Goal: Obtain resource: Download file/media

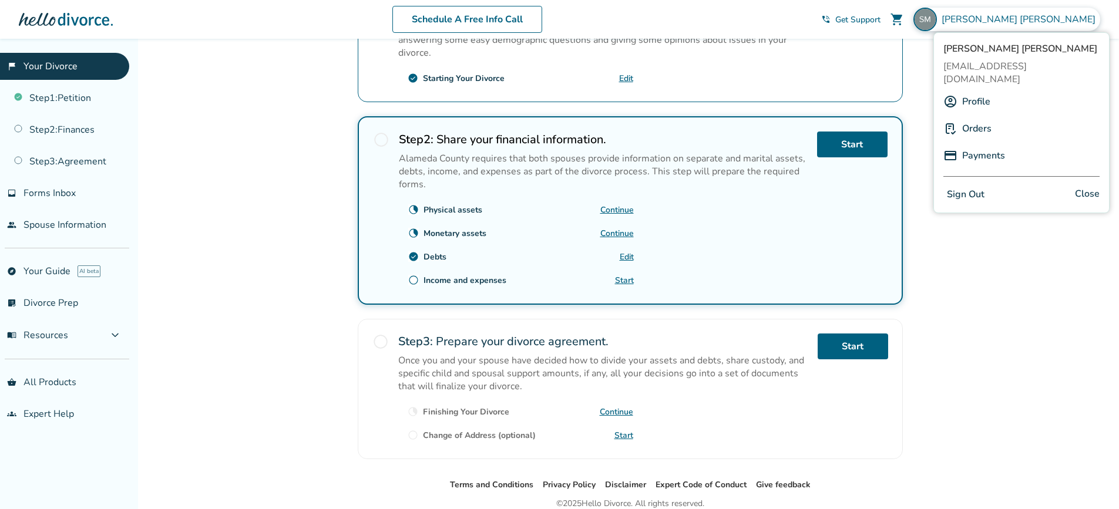
click at [976, 92] on link "Profile" at bounding box center [976, 101] width 28 height 22
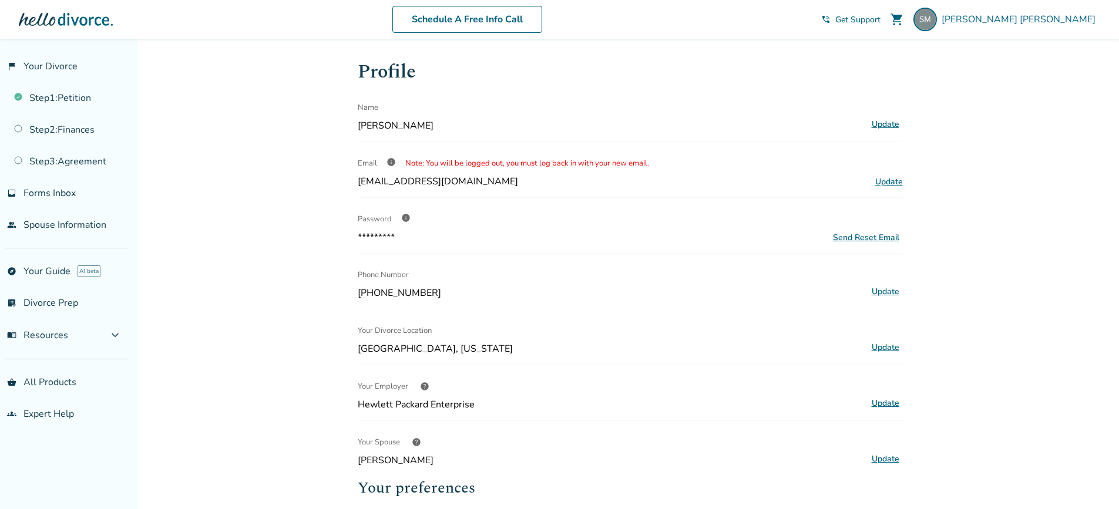
click at [69, 23] on div at bounding box center [66, 19] width 94 height 23
click at [36, 23] on div at bounding box center [66, 19] width 94 height 23
click at [60, 102] on link "Step 1 : Petition" at bounding box center [64, 98] width 129 height 27
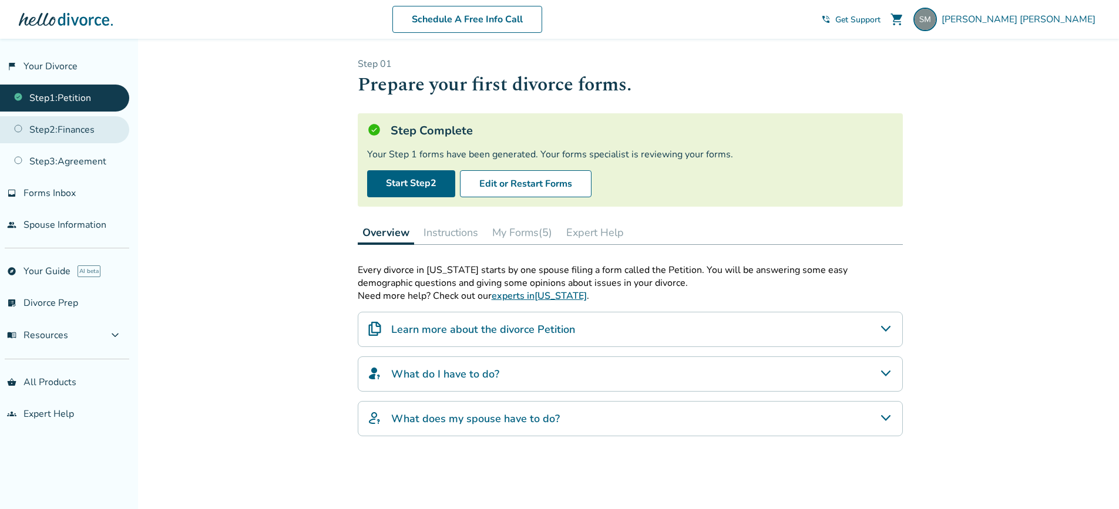
click at [106, 132] on link "Step 2 : Finances" at bounding box center [64, 129] width 129 height 27
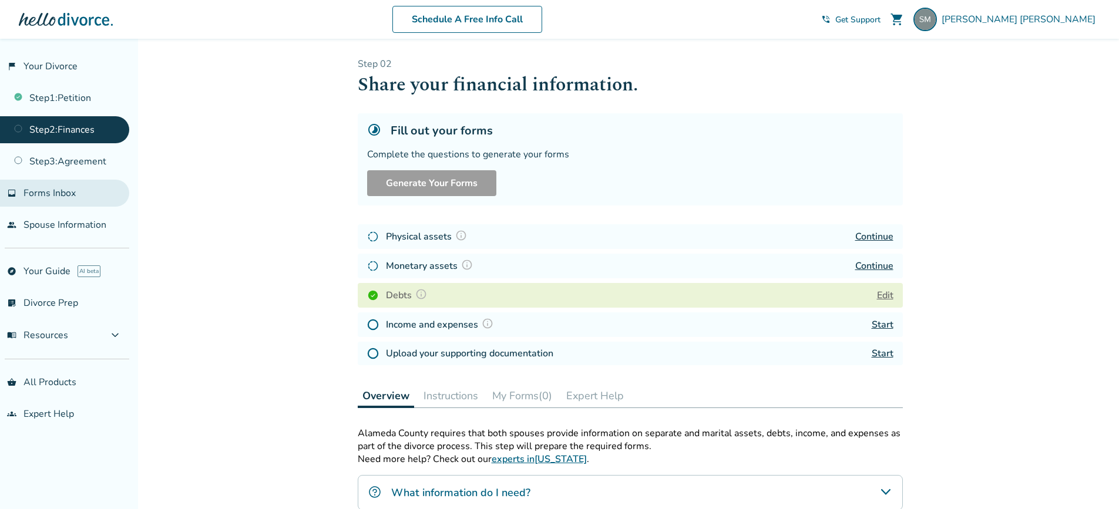
click at [52, 196] on span "Forms Inbox" at bounding box center [49, 193] width 52 height 13
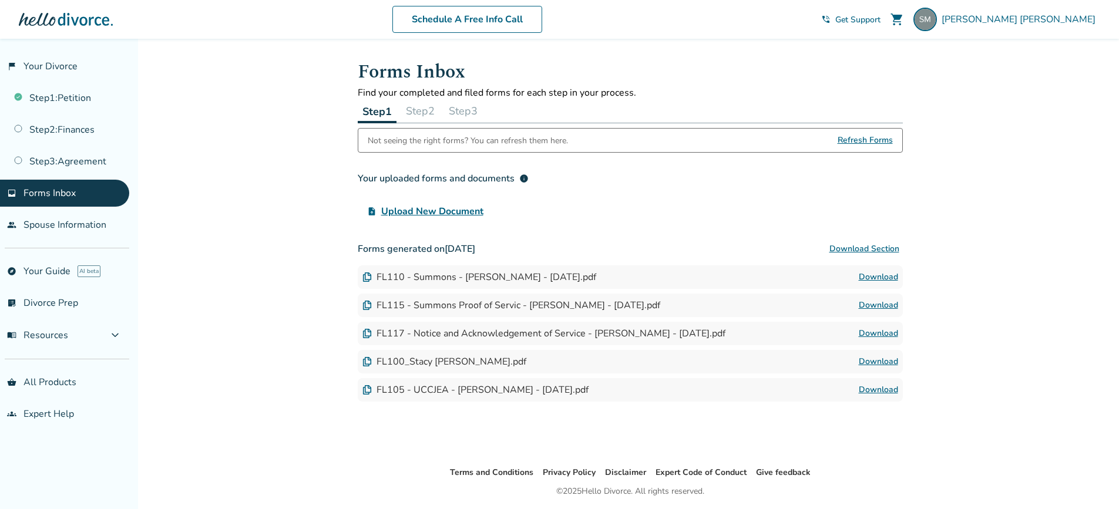
click at [868, 278] on link "Download" at bounding box center [877, 277] width 39 height 14
click at [886, 301] on link "Download" at bounding box center [877, 305] width 39 height 14
click at [877, 332] on link "Download" at bounding box center [877, 333] width 39 height 14
click at [879, 362] on link "Download" at bounding box center [877, 362] width 39 height 14
click at [882, 391] on link "Download" at bounding box center [877, 390] width 39 height 14
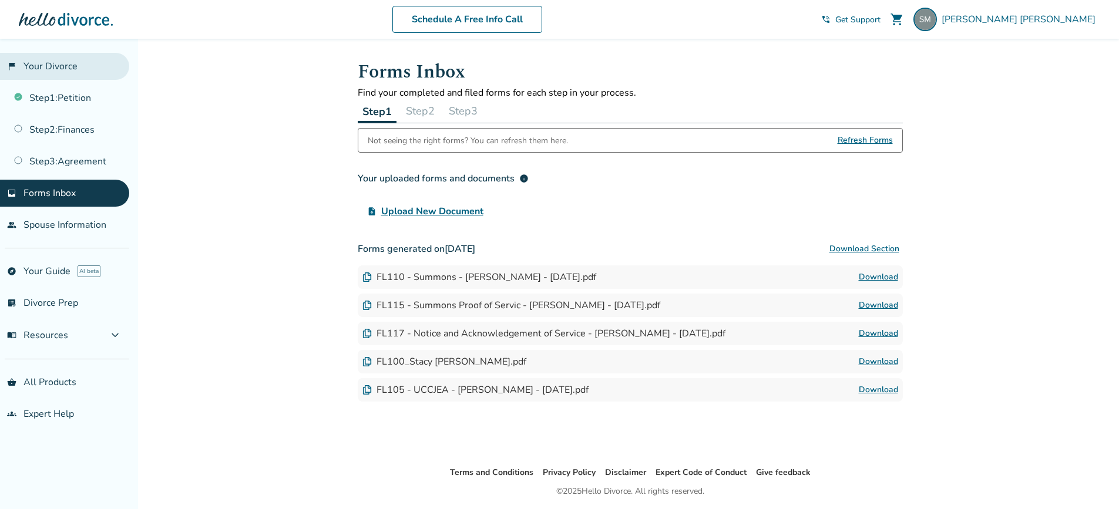
click at [48, 69] on link "flag_2 Your Divorce" at bounding box center [64, 66] width 129 height 27
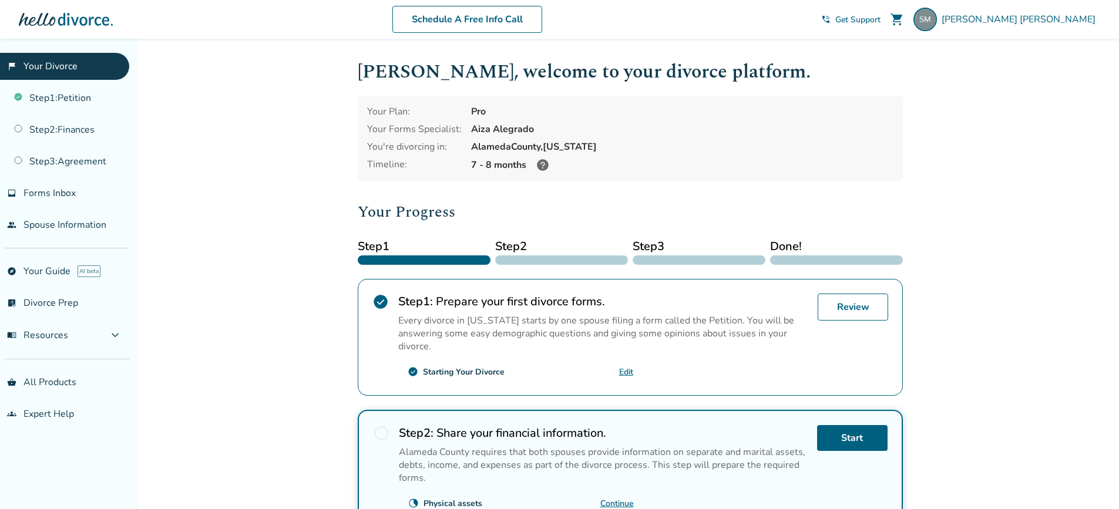
click at [538, 165] on icon at bounding box center [543, 165] width 12 height 12
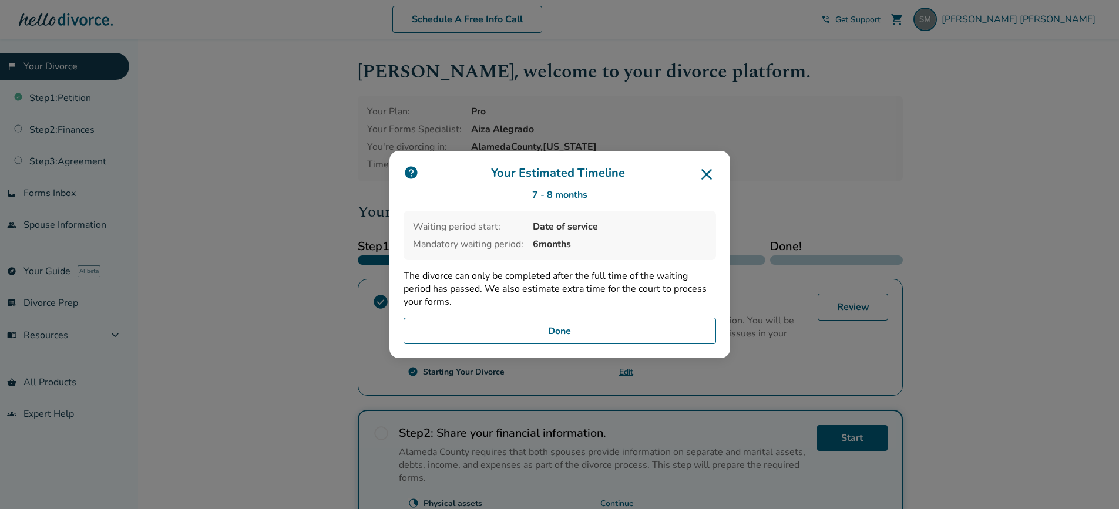
click at [564, 328] on button "Done" at bounding box center [559, 331] width 312 height 27
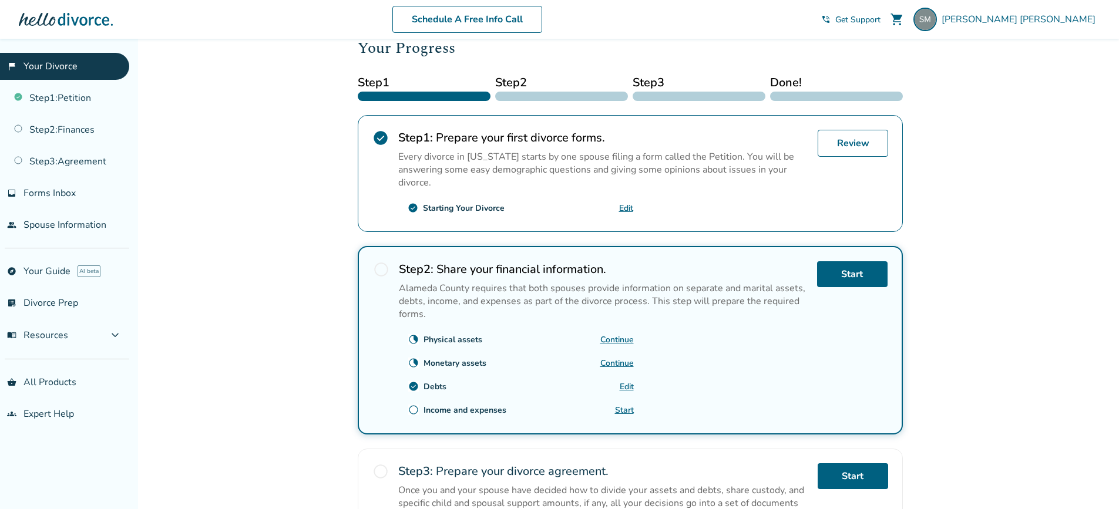
scroll to position [176, 0]
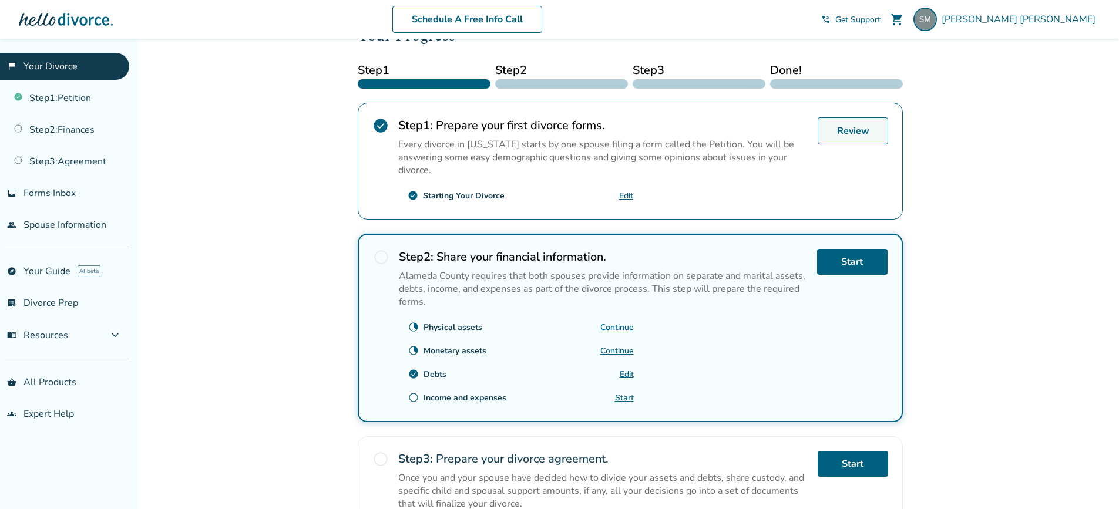
click at [841, 134] on link "Review" at bounding box center [852, 130] width 70 height 27
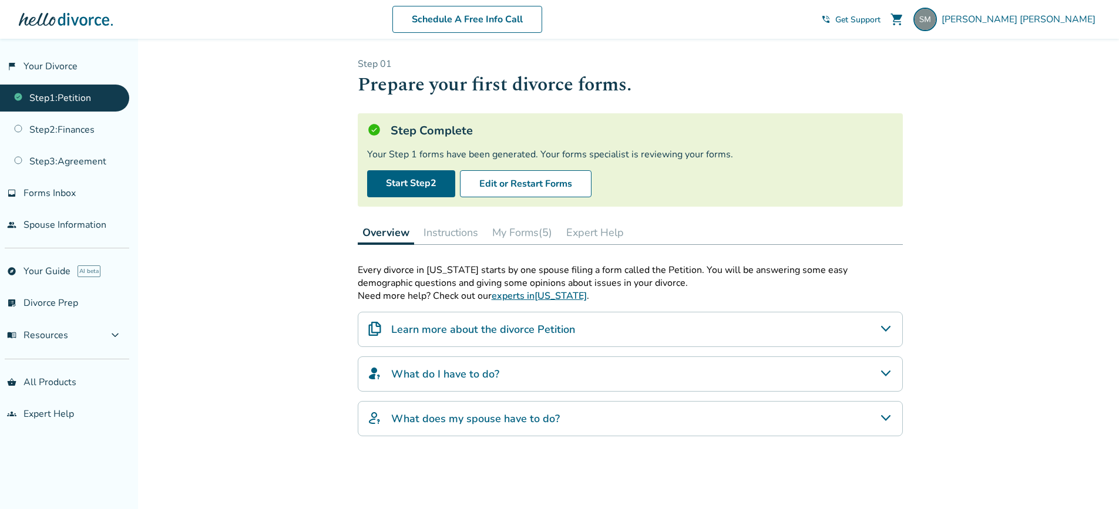
click at [530, 237] on button "My Forms (5)" at bounding box center [521, 232] width 69 height 23
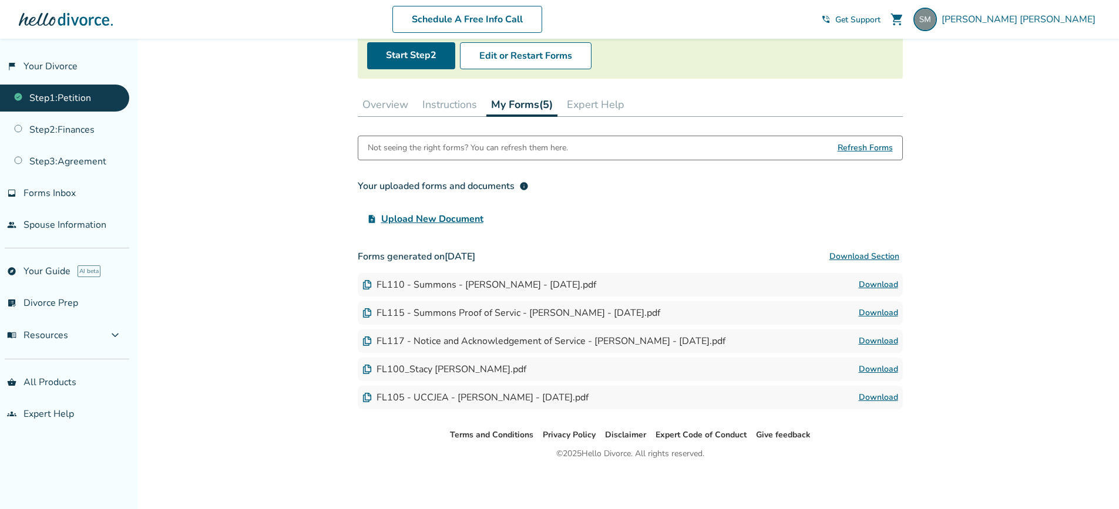
scroll to position [129, 0]
click at [875, 397] on link "Download" at bounding box center [877, 396] width 39 height 14
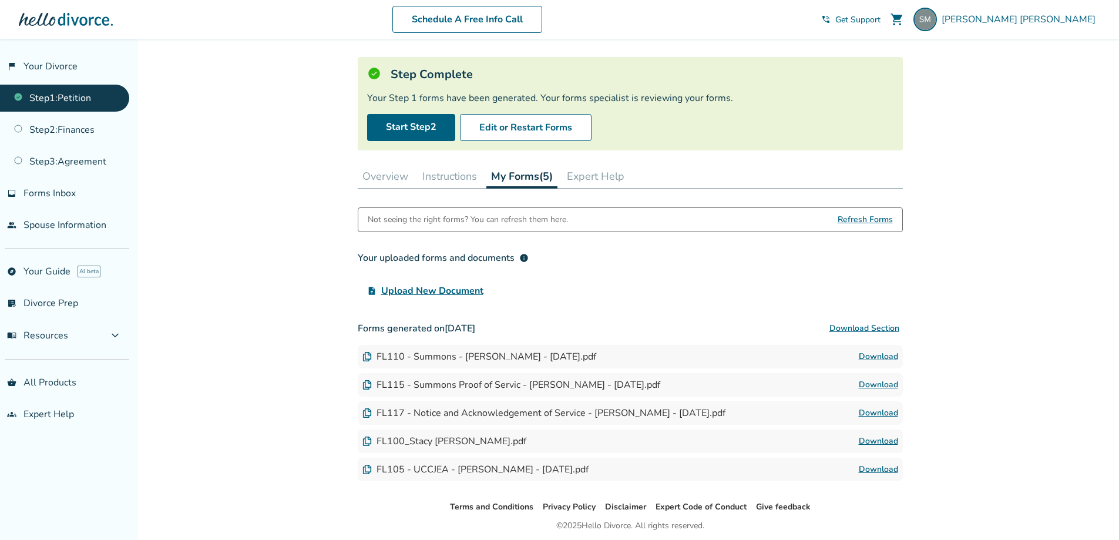
scroll to position [0, 0]
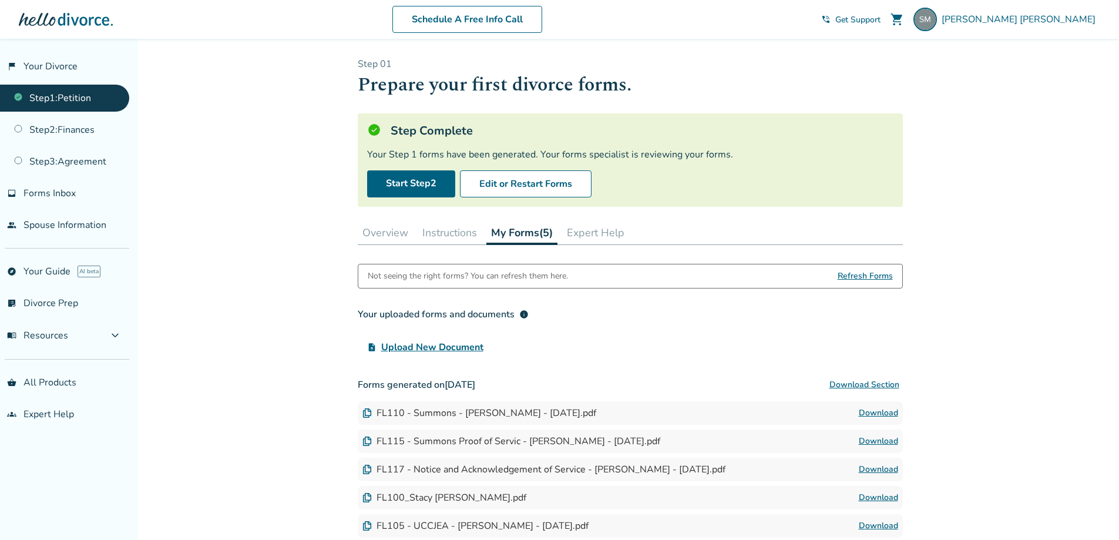
click at [792, 90] on h1 "Prepare your first divorce forms." at bounding box center [630, 84] width 545 height 29
